Goal: Task Accomplishment & Management: Manage account settings

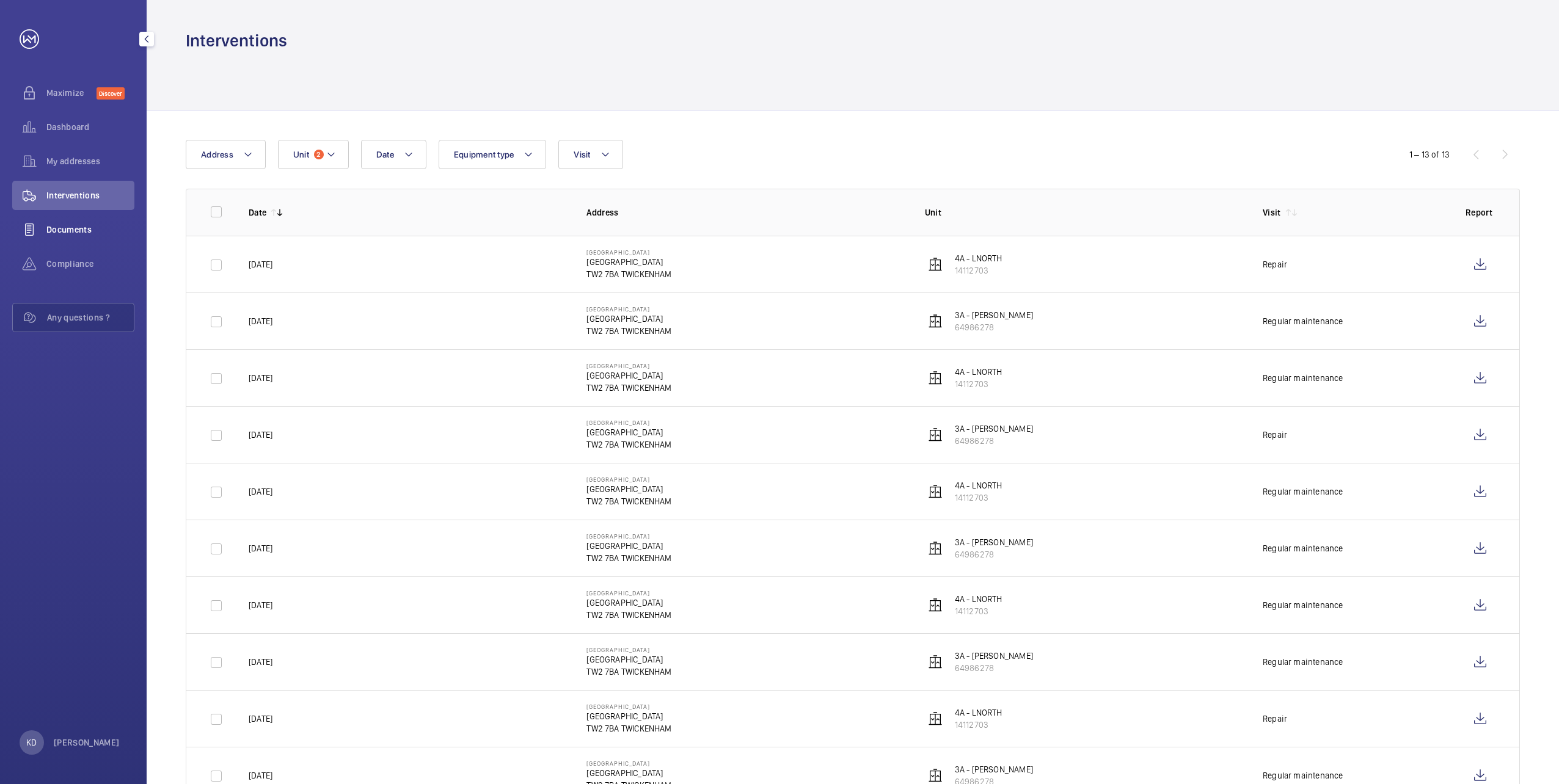
click at [75, 232] on span "Documents" at bounding box center [91, 229] width 88 height 12
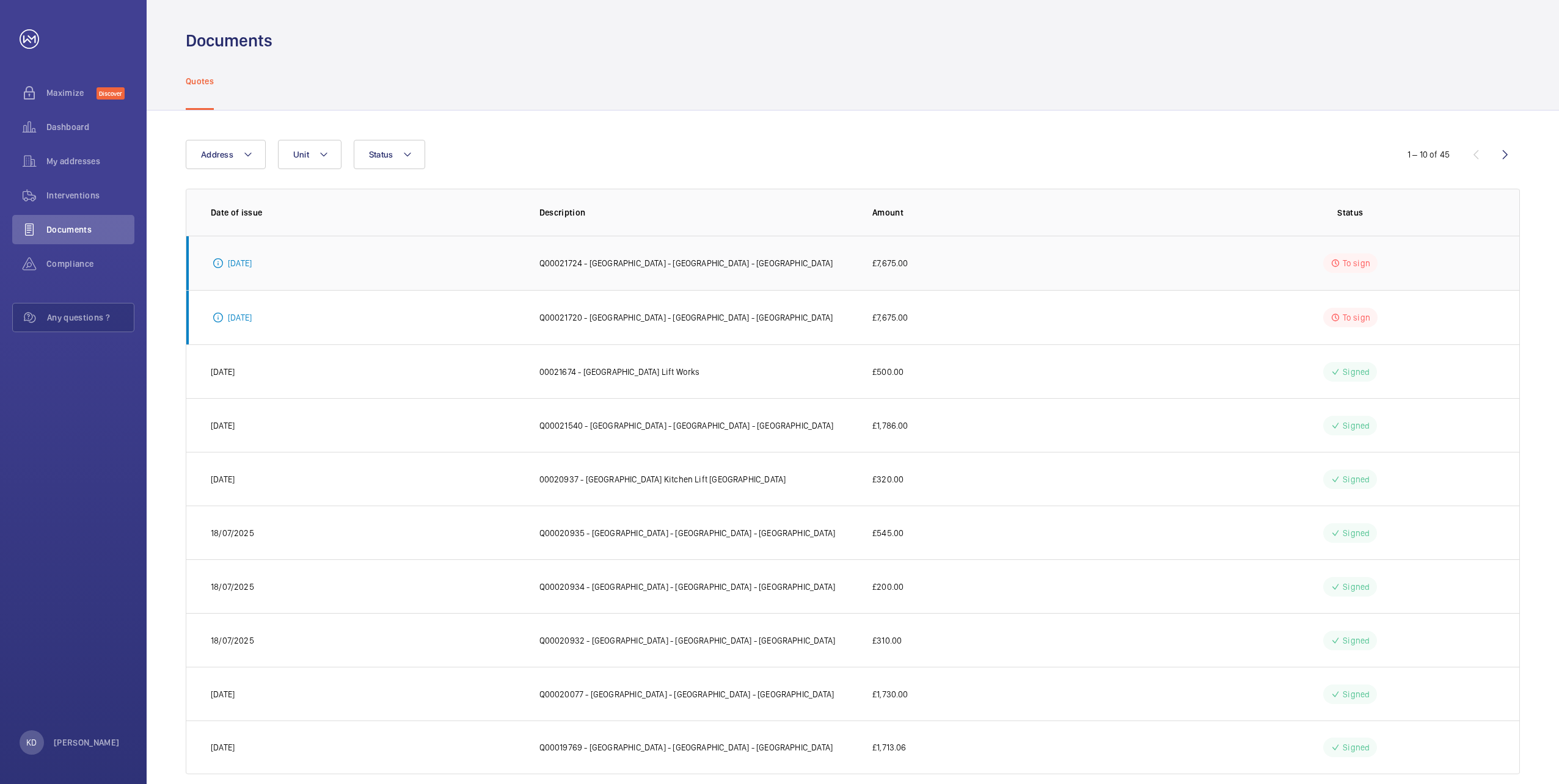
click at [561, 262] on p "Q00021724 - [GEOGRAPHIC_DATA] - [GEOGRAPHIC_DATA] - [GEOGRAPHIC_DATA]" at bounding box center [686, 263] width 294 height 12
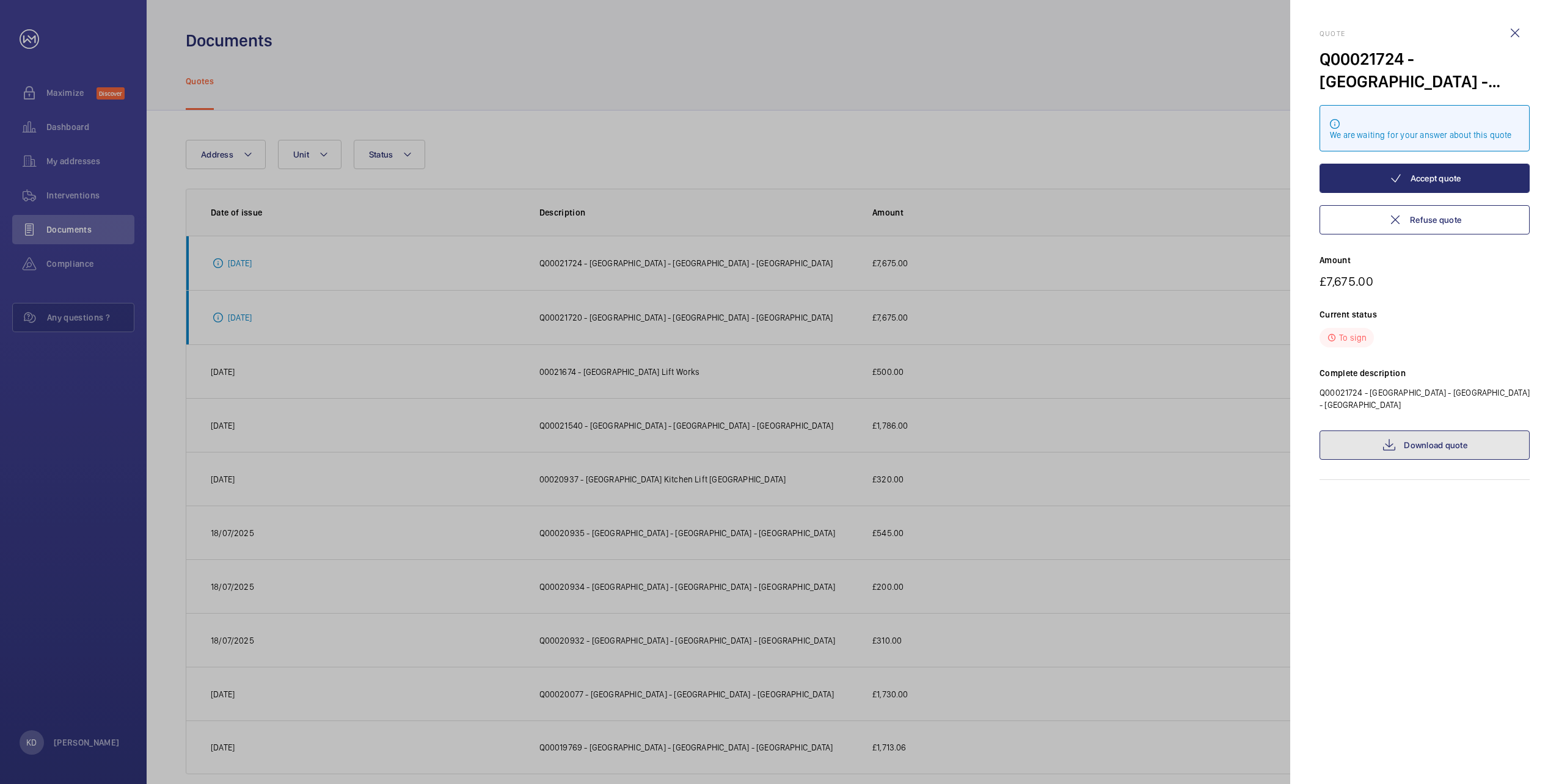
click at [1399, 451] on link "Download quote" at bounding box center [1424, 445] width 210 height 30
click at [1517, 35] on wm-front-icon-button at bounding box center [1514, 33] width 30 height 30
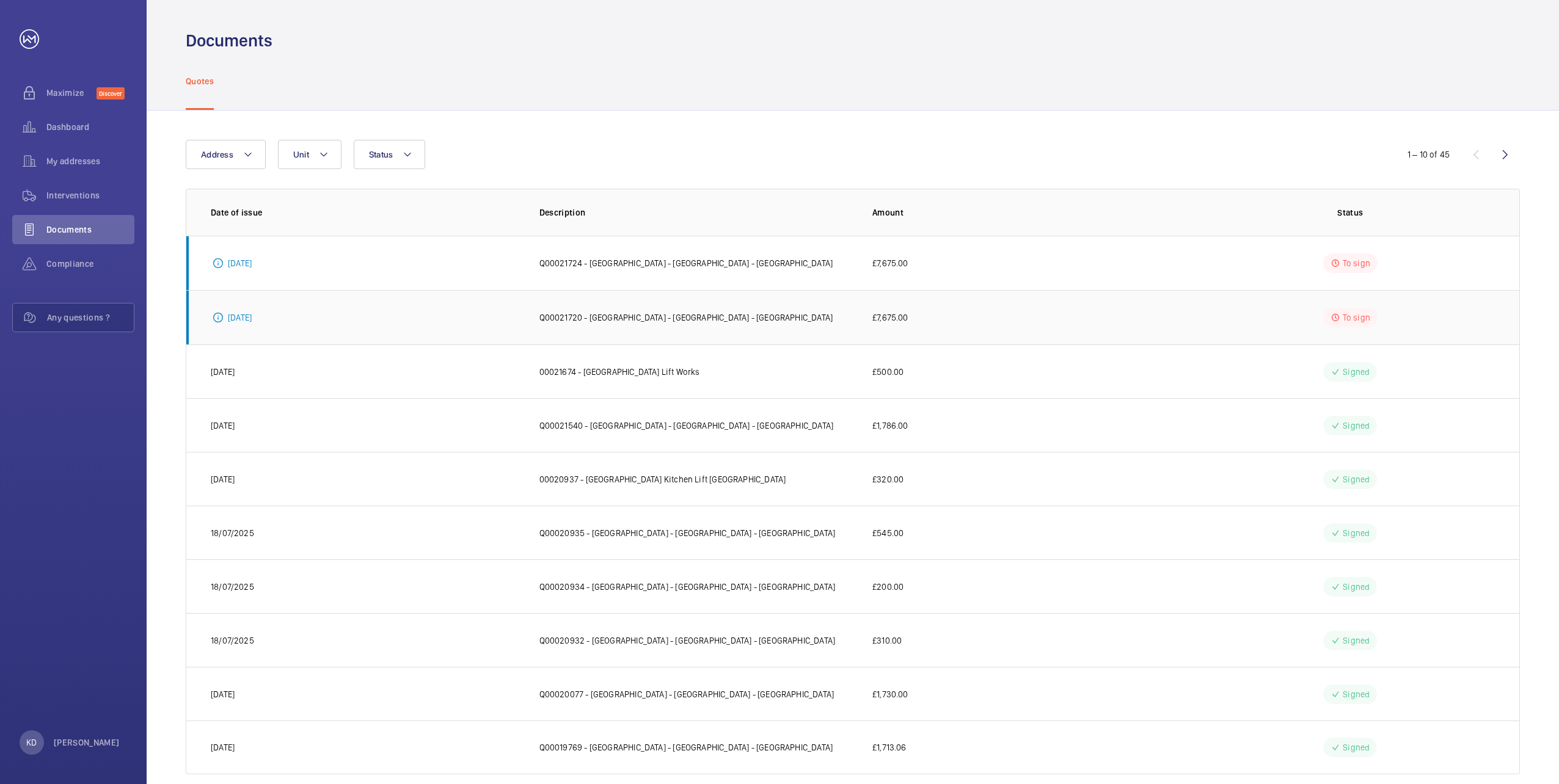
click at [576, 319] on p "Q00021720 - [GEOGRAPHIC_DATA] - [GEOGRAPHIC_DATA] - [GEOGRAPHIC_DATA]" at bounding box center [686, 317] width 294 height 12
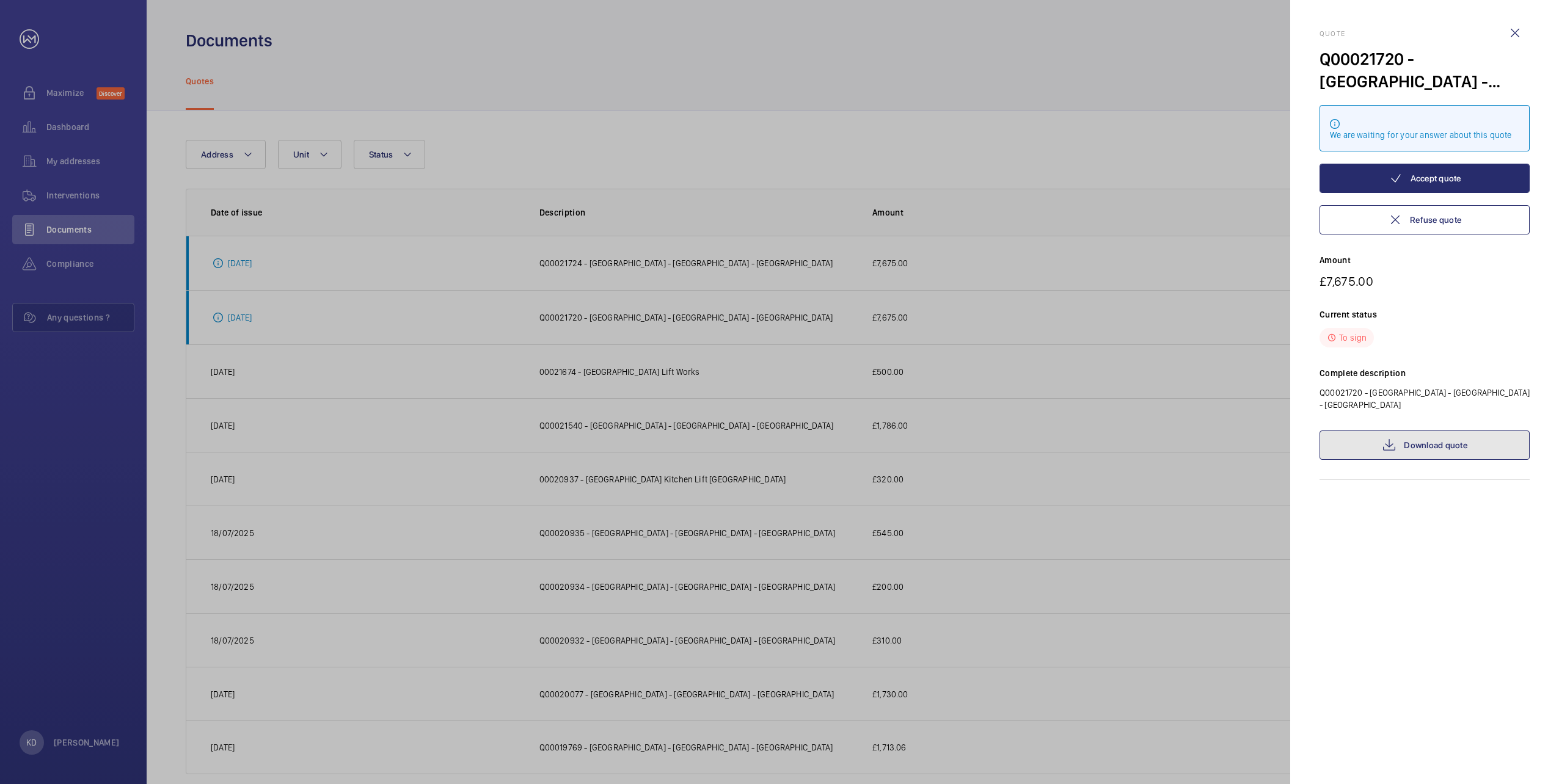
click at [1445, 453] on link "Download quote" at bounding box center [1424, 445] width 210 height 30
click at [1515, 30] on wm-front-icon-button at bounding box center [1514, 33] width 30 height 30
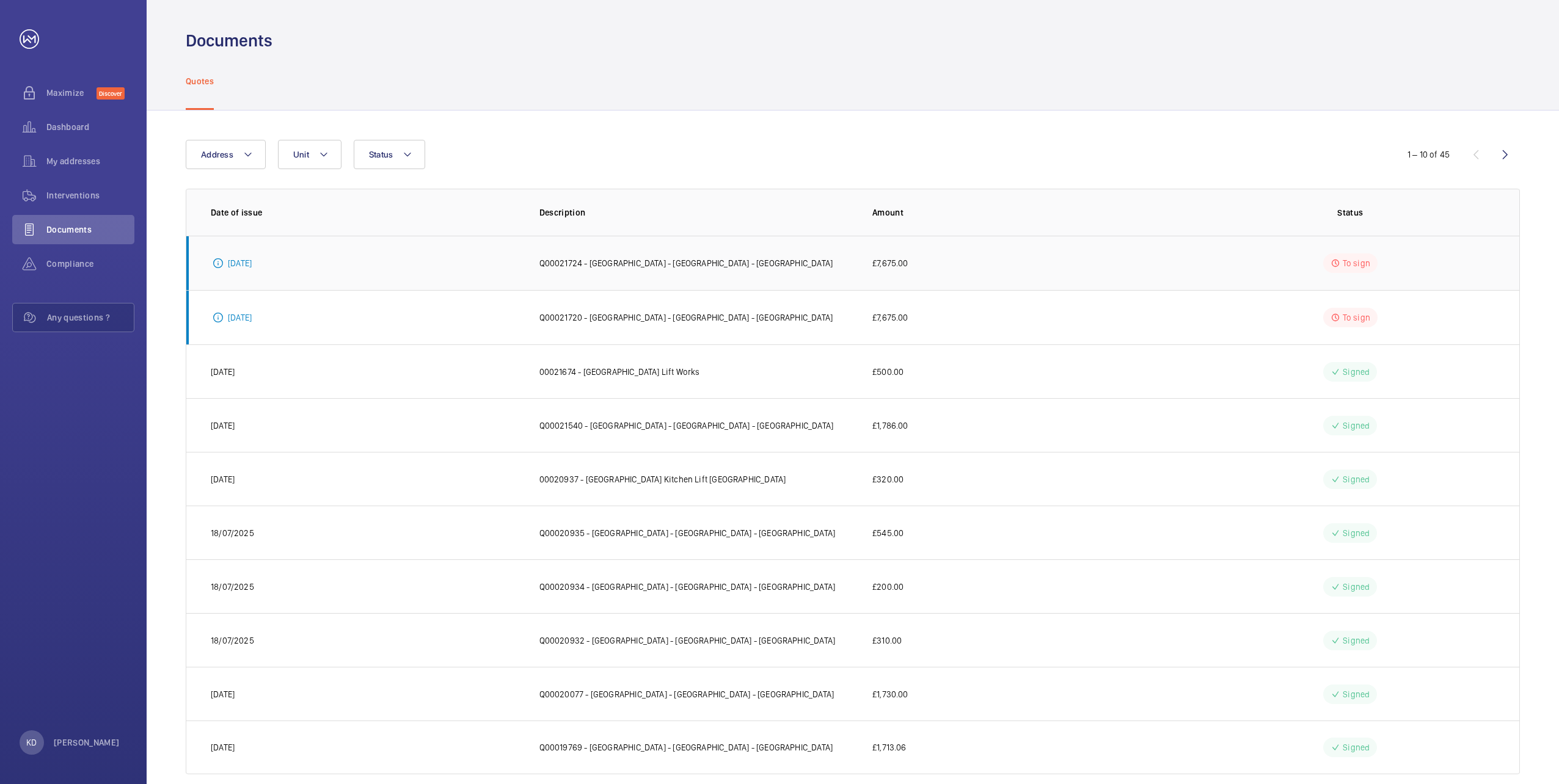
click at [564, 266] on p "Q00021724 - [GEOGRAPHIC_DATA] - [GEOGRAPHIC_DATA] - [GEOGRAPHIC_DATA]" at bounding box center [686, 263] width 294 height 12
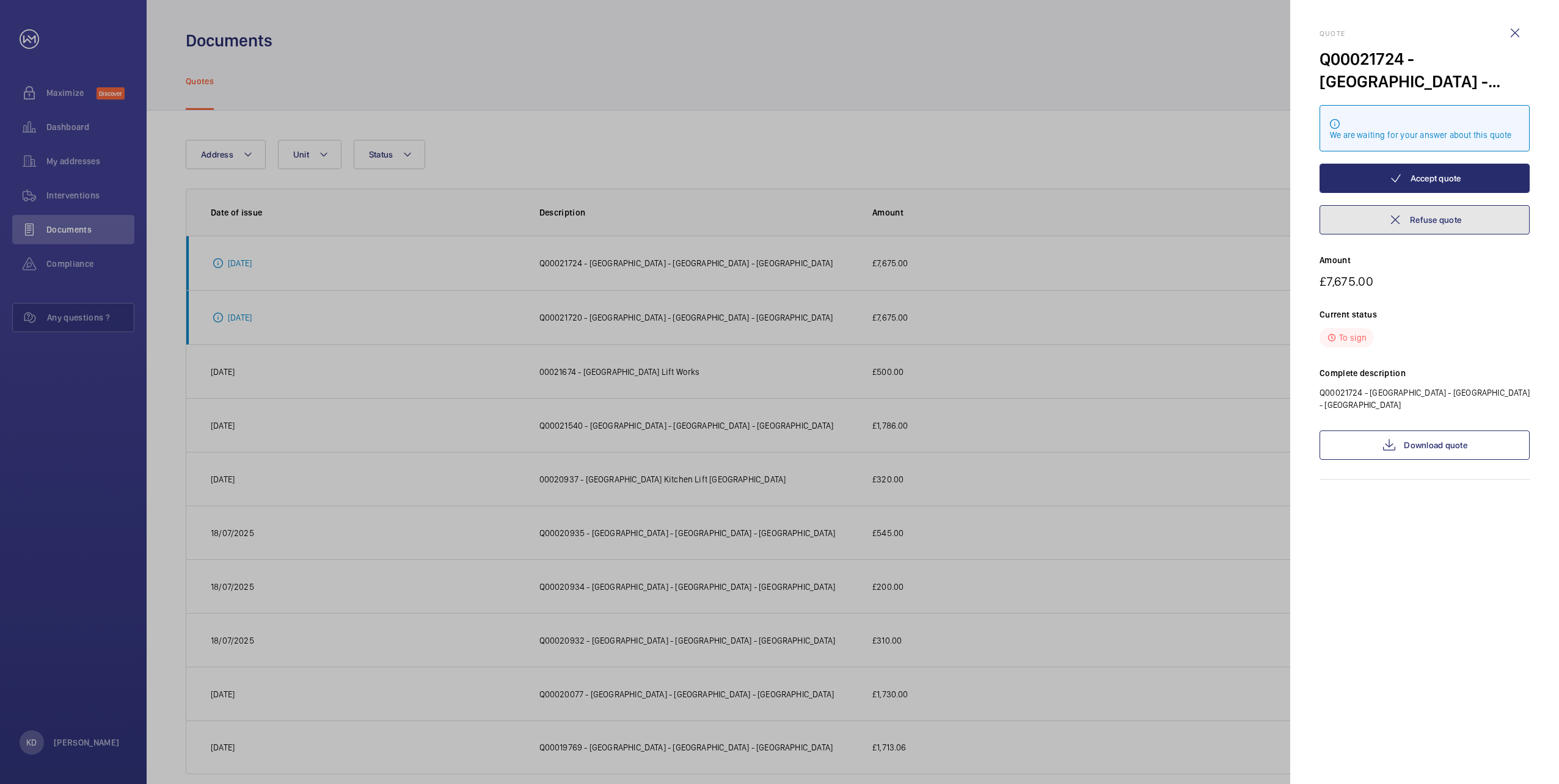
click at [1420, 220] on button "Refuse quote" at bounding box center [1424, 220] width 210 height 30
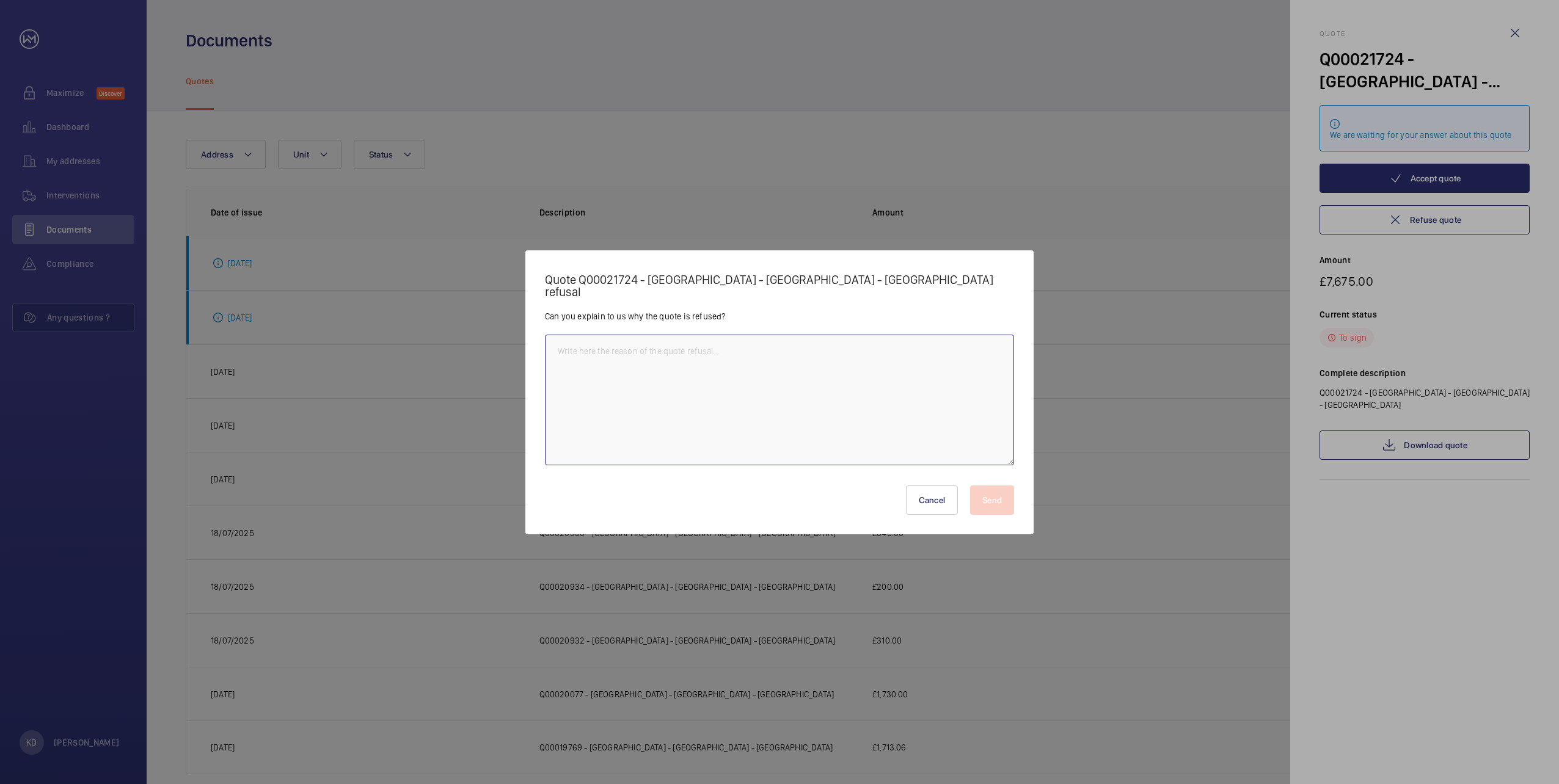
click at [585, 346] on textarea at bounding box center [779, 400] width 469 height 131
click at [811, 344] on textarea "The Allianz insurance inspection carried out on [DATE] advises the rope replace…" at bounding box center [779, 400] width 469 height 131
click at [903, 343] on textarea "The Allianz insurance inspection carried out on [DATE] advises that rope replac…" at bounding box center [779, 400] width 469 height 131
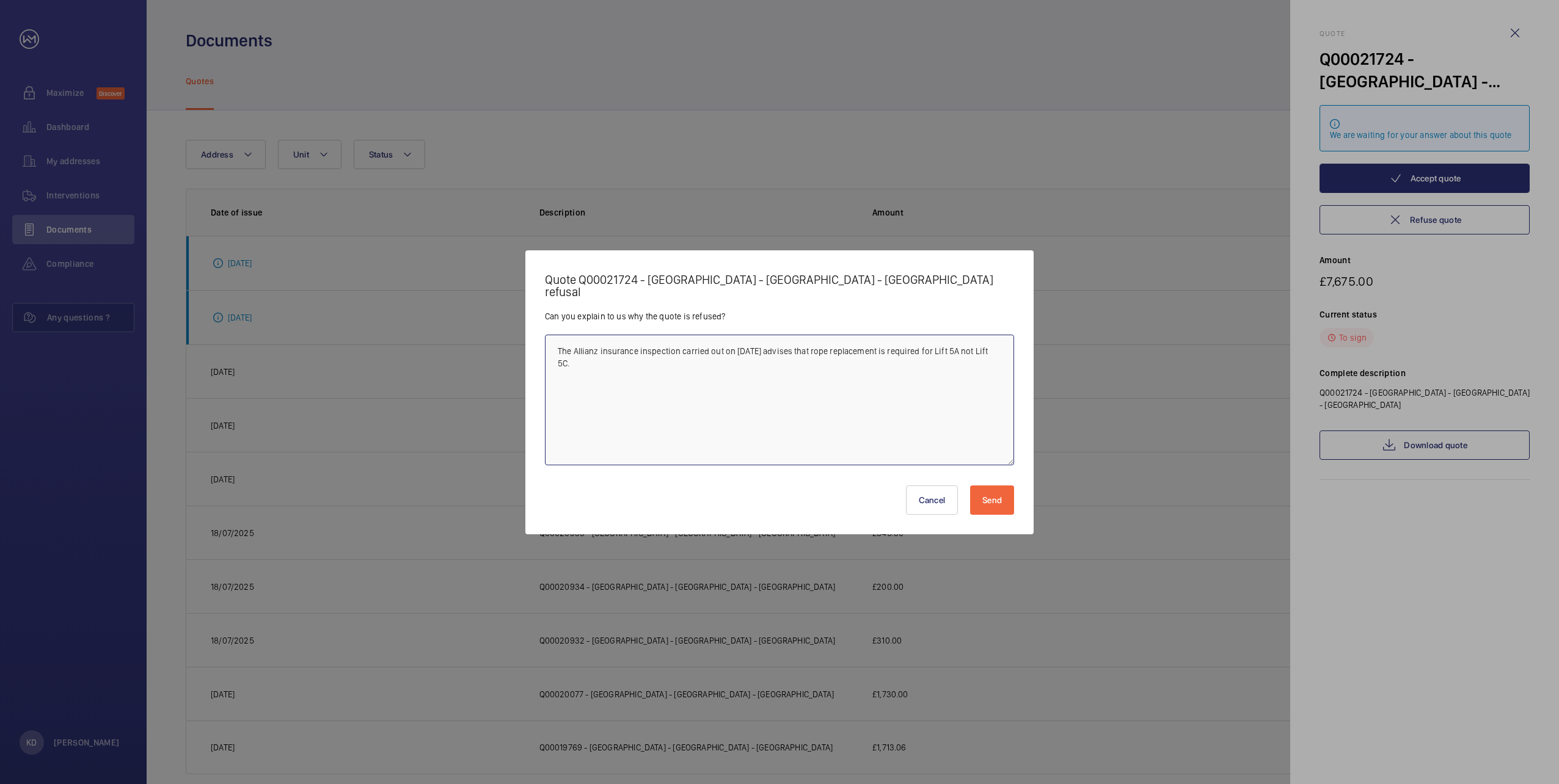
click at [589, 356] on textarea "The Allianz insurance inspection carried out on [DATE] advises that rope replac…" at bounding box center [779, 400] width 469 height 131
click at [578, 358] on textarea "The Allianz insurance inspection carried out on [DATE] advises that rope replac…" at bounding box center [779, 400] width 469 height 131
click at [681, 356] on textarea "The Allianz insurance inspection carried out on [DATE] advises that rope replac…" at bounding box center [779, 400] width 469 height 131
drag, startPoint x: 1002, startPoint y: 497, endPoint x: 855, endPoint y: 431, distance: 161.1
click at [0, 0] on wm-front-text-area-dialog "Quote Q00021724 - [GEOGRAPHIC_DATA] - [GEOGRAPHIC_DATA] - [GEOGRAPHIC_DATA] ref…" at bounding box center [0, 0] width 0 height 0
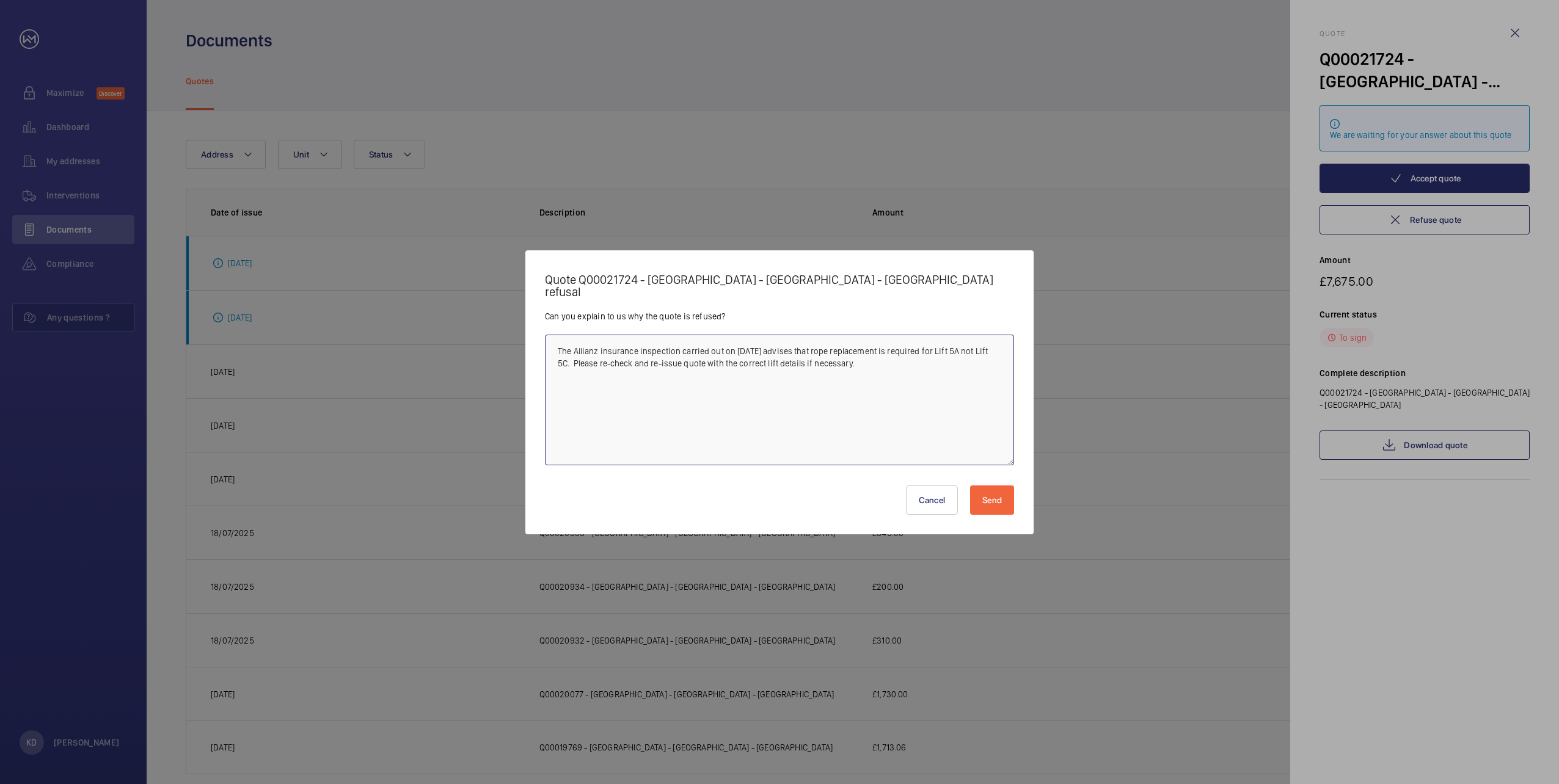
click at [680, 342] on textarea "The Allianz insurance inspection carried out on [DATE] advises that rope replac…" at bounding box center [779, 400] width 469 height 131
click at [807, 342] on textarea "The Allianz insurance inspection carried out on [DATE] advises that rope replac…" at bounding box center [779, 400] width 469 height 131
click at [681, 343] on textarea "The Allianz insurance inspection carried out on [DATE] advises that rope replac…" at bounding box center [779, 400] width 469 height 131
click at [777, 345] on textarea "The Allianz insurance inspection carried out on [DATE] advises that rope replac…" at bounding box center [779, 400] width 469 height 131
click at [976, 343] on textarea "The Allianz insurance inspection carried out on [DATE] and report received advi…" at bounding box center [779, 400] width 469 height 131
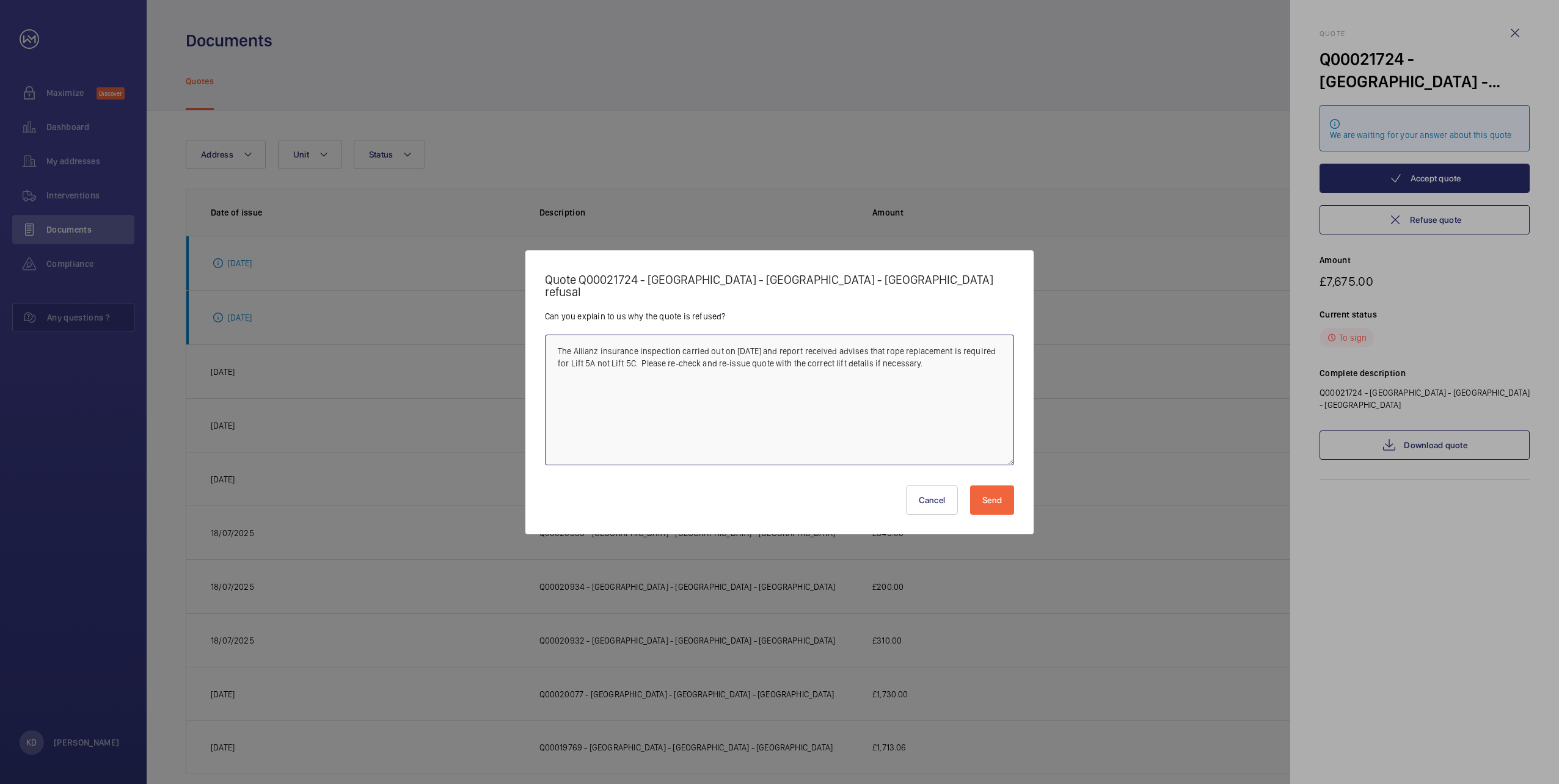
click at [698, 356] on textarea "The Allianz insurance inspection carried out on [DATE] and report received advi…" at bounding box center [779, 400] width 469 height 131
click at [781, 356] on textarea "The Allianz insurance inspection carried out on [DATE] and report received advi…" at bounding box center [779, 400] width 469 height 131
click at [860, 356] on textarea "The Allianz insurance inspection carried out on [DATE] and report received advi…" at bounding box center [779, 400] width 469 height 131
click at [987, 356] on textarea "The Allianz insurance inspection carried out on [DATE] and report received advi…" at bounding box center [779, 400] width 469 height 131
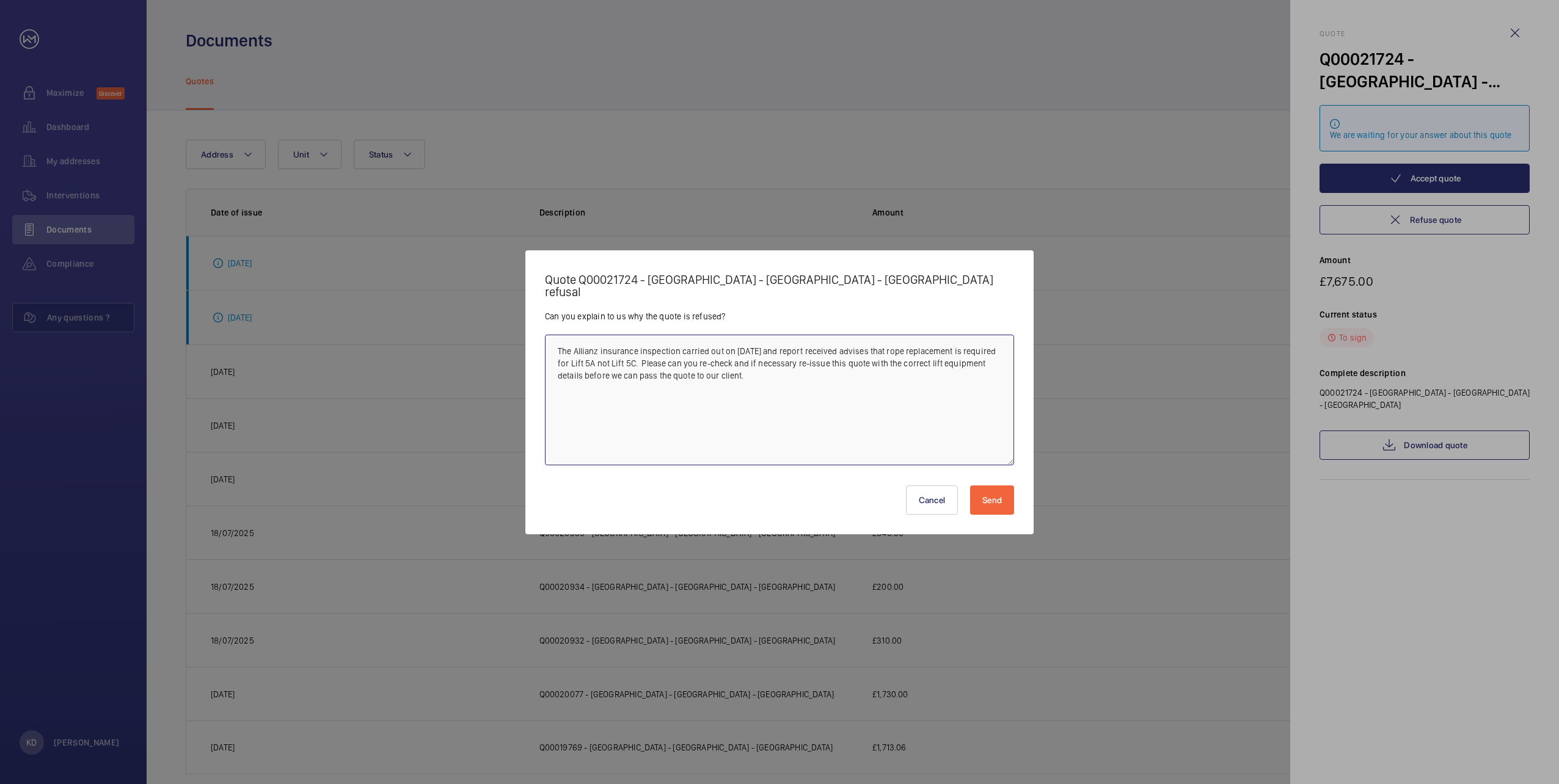
type textarea "The Allianz insurance inspection carried out on [DATE] and report received advi…"
click at [997, 496] on button "Send" at bounding box center [992, 500] width 44 height 30
